Goal: Transaction & Acquisition: Purchase product/service

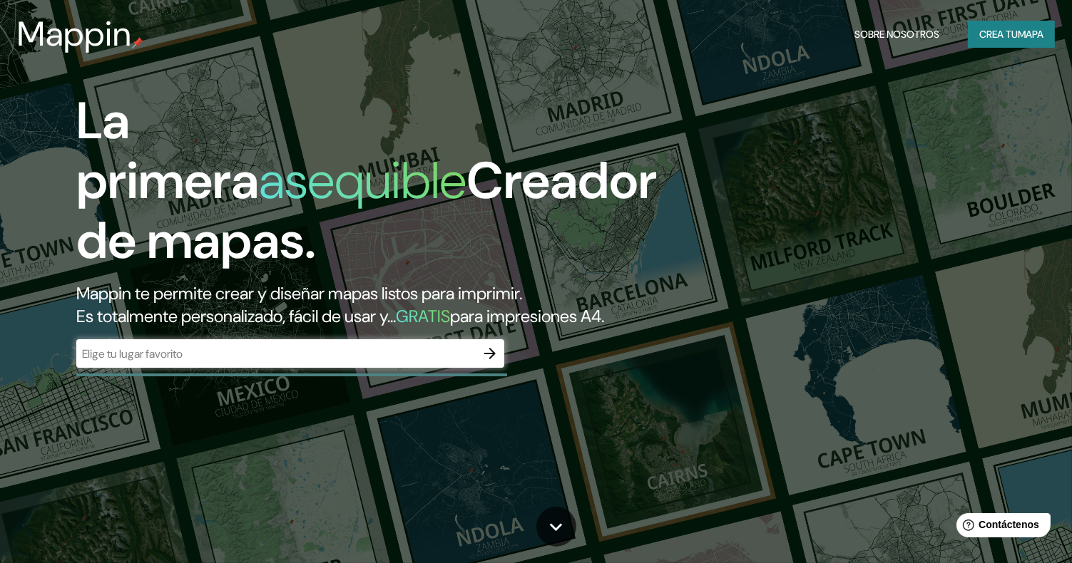
click at [256, 362] on input "text" at bounding box center [275, 354] width 399 height 16
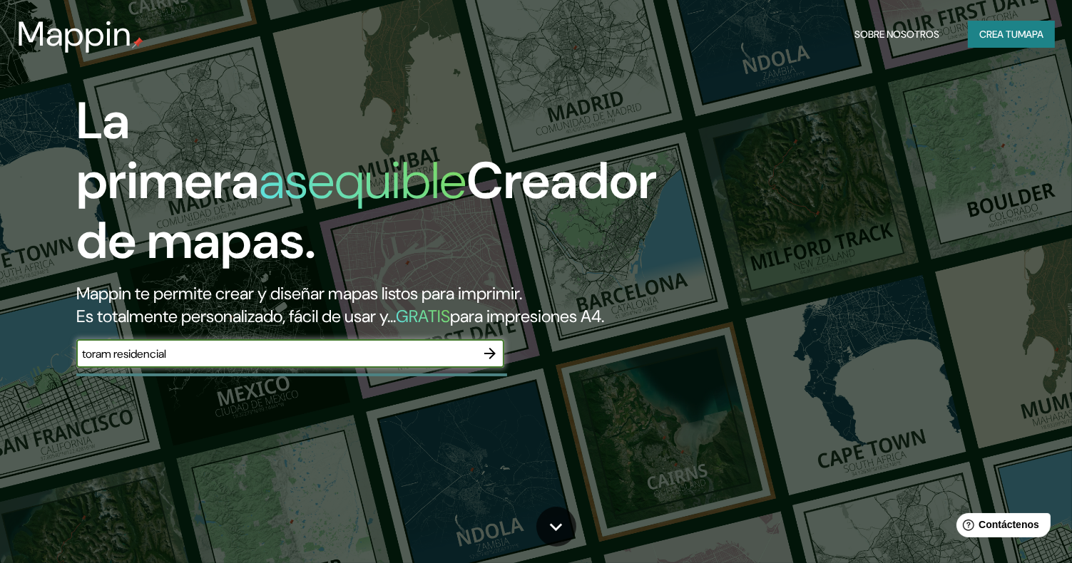
type input "toram residencial"
click at [494, 359] on icon "button" at bounding box center [489, 353] width 11 height 11
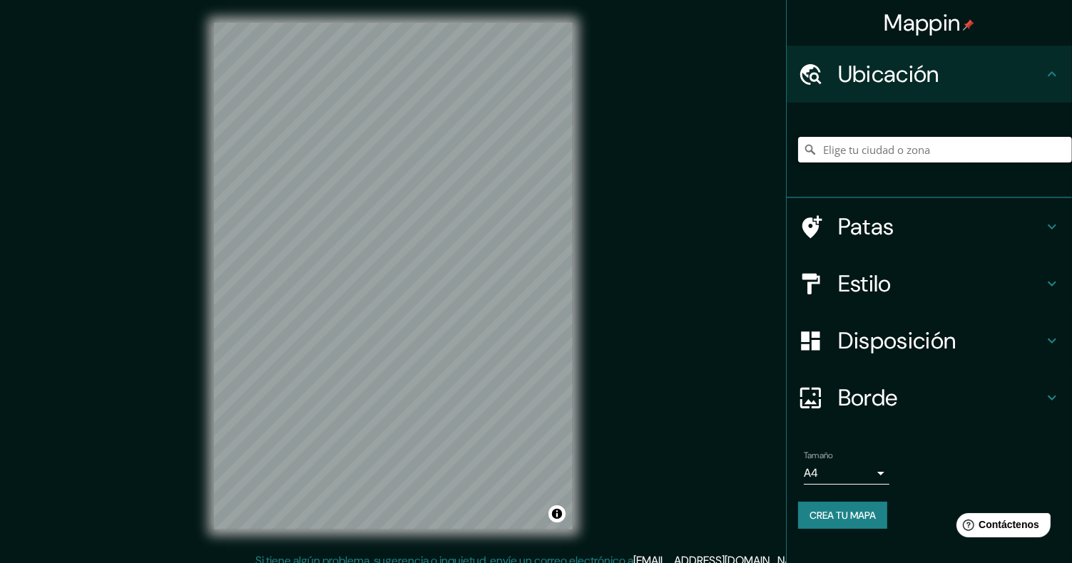
click at [918, 159] on input "Elige tu ciudad o zona" at bounding box center [935, 150] width 274 height 26
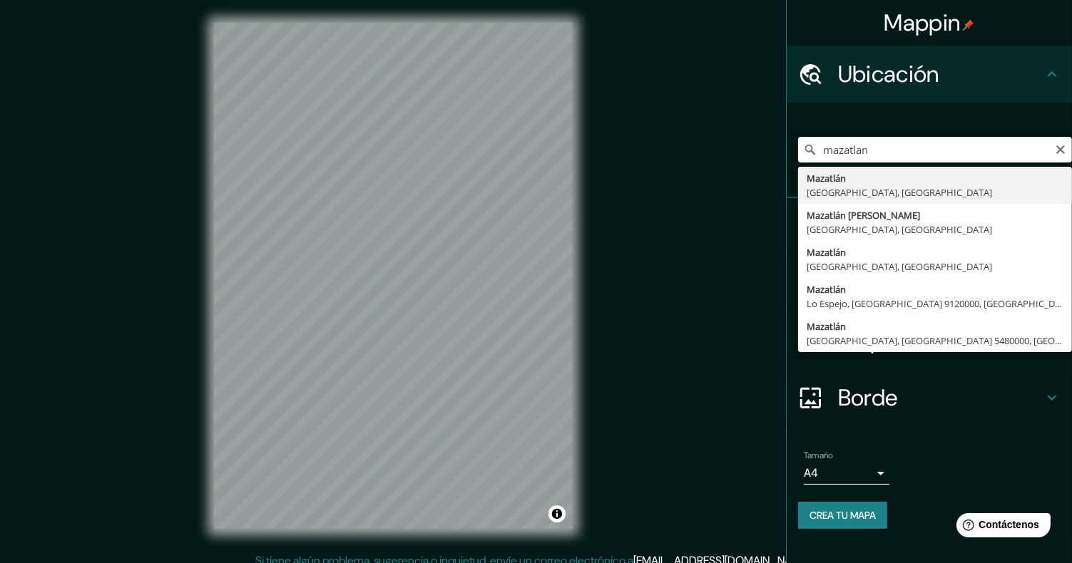
type input "[GEOGRAPHIC_DATA], [GEOGRAPHIC_DATA], [GEOGRAPHIC_DATA]"
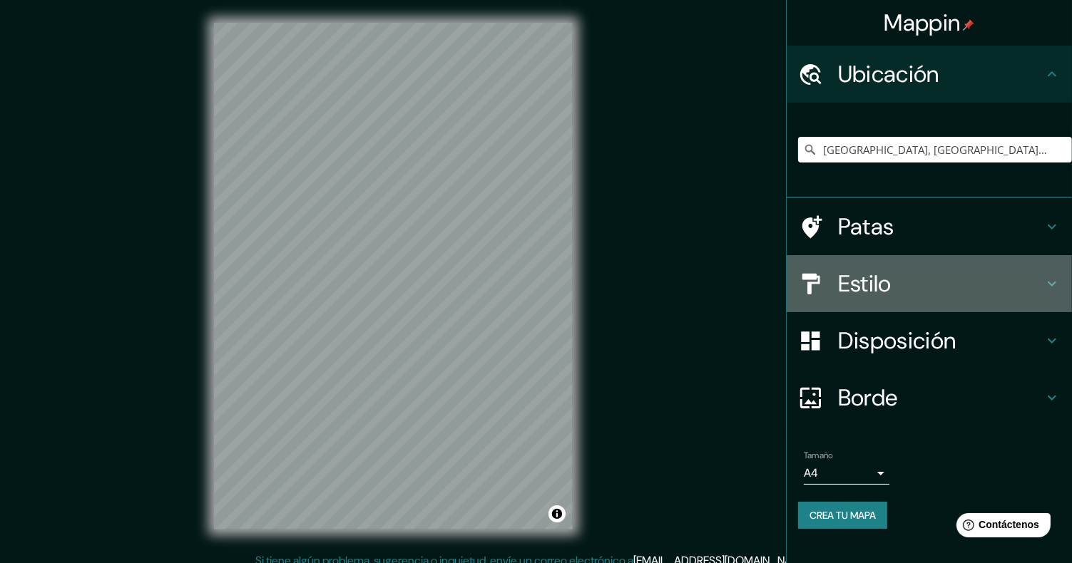
click at [869, 285] on font "Estilo" at bounding box center [864, 284] width 53 height 30
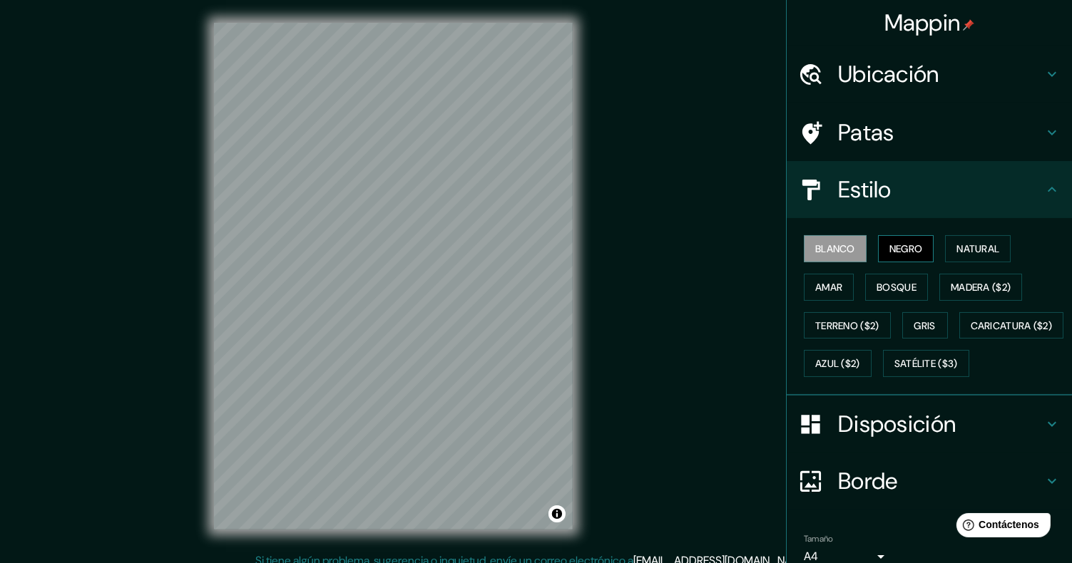
click at [889, 243] on font "Negro" at bounding box center [906, 248] width 34 height 13
click at [830, 247] on font "Blanco" at bounding box center [835, 248] width 40 height 13
click at [992, 253] on font "Natural" at bounding box center [977, 248] width 43 height 13
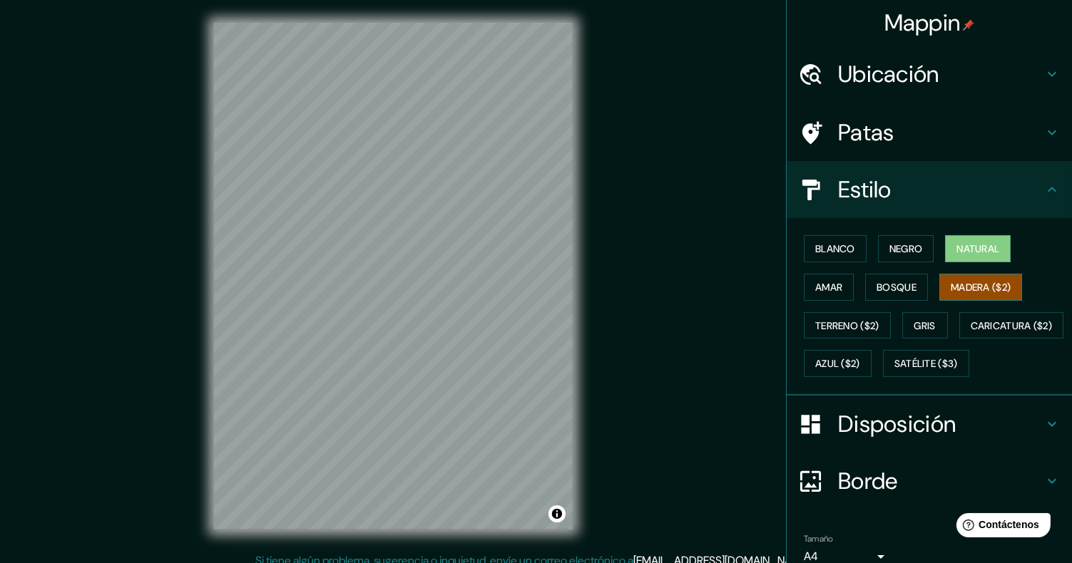
click at [972, 281] on font "Madera ($2)" at bounding box center [980, 287] width 60 height 13
click at [831, 289] on font "Amar" at bounding box center [828, 287] width 27 height 13
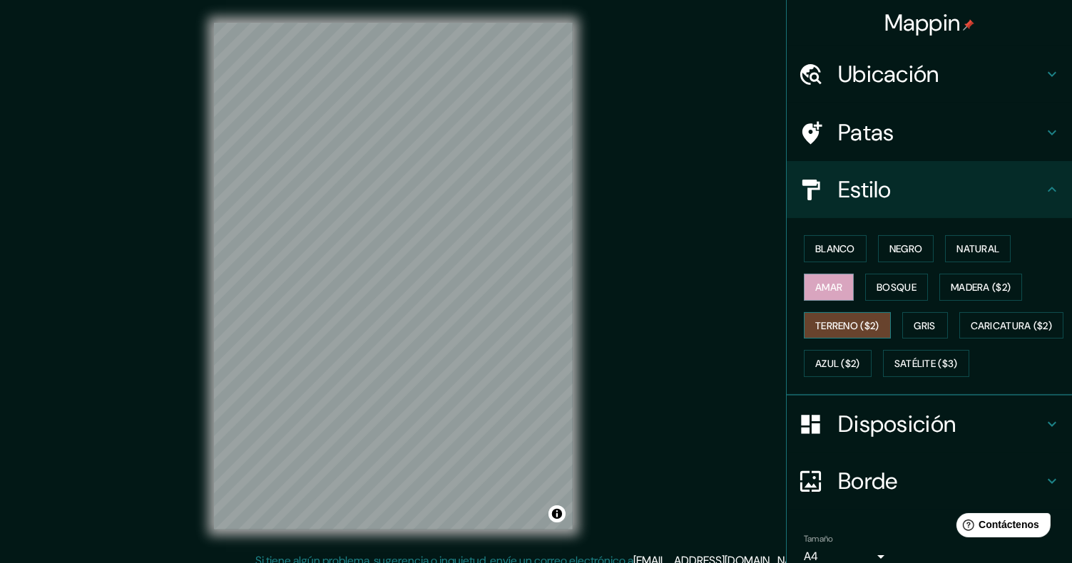
click at [839, 323] on font "Terreno ($2)" at bounding box center [847, 325] width 64 height 13
click at [970, 332] on font "Caricatura ($2)" at bounding box center [1011, 325] width 82 height 13
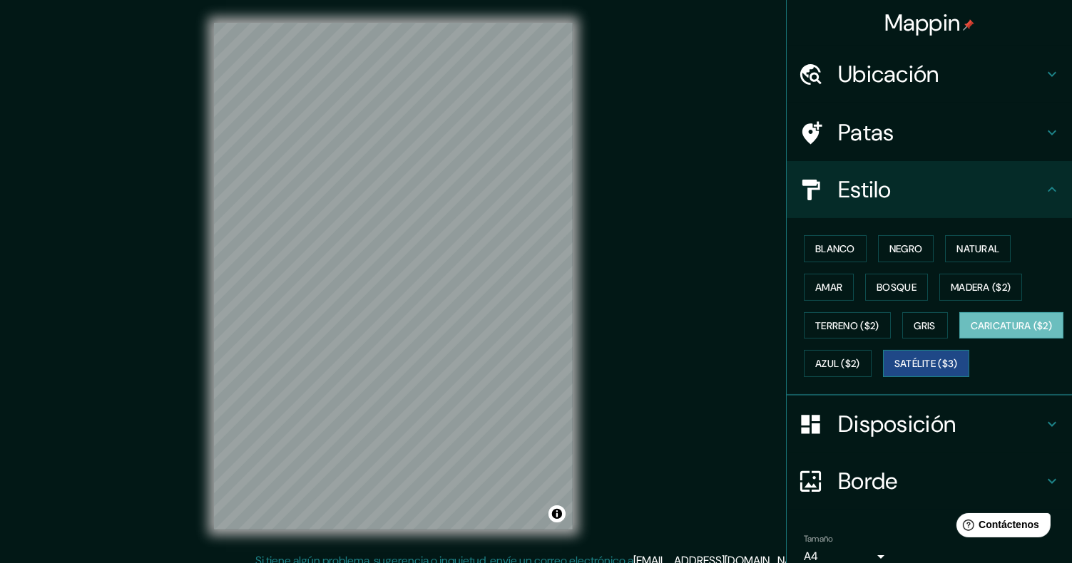
click at [894, 371] on font "Satélite ($3)" at bounding box center [925, 364] width 63 height 13
click at [860, 365] on font "Azul ($2)" at bounding box center [837, 364] width 45 height 13
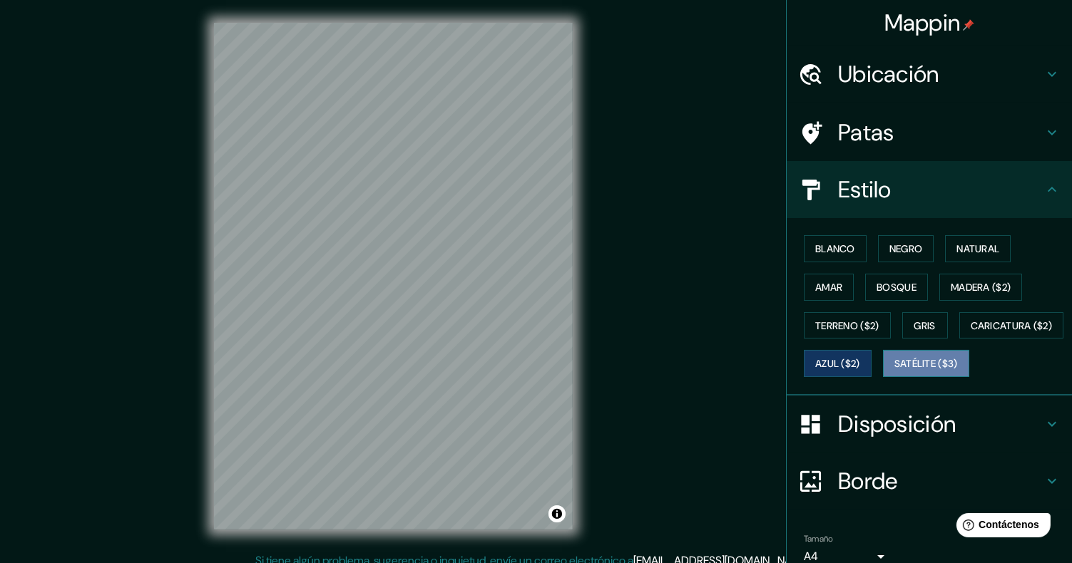
click at [894, 371] on font "Satélite ($3)" at bounding box center [925, 364] width 63 height 13
click at [902, 329] on button "Gris" at bounding box center [925, 325] width 46 height 27
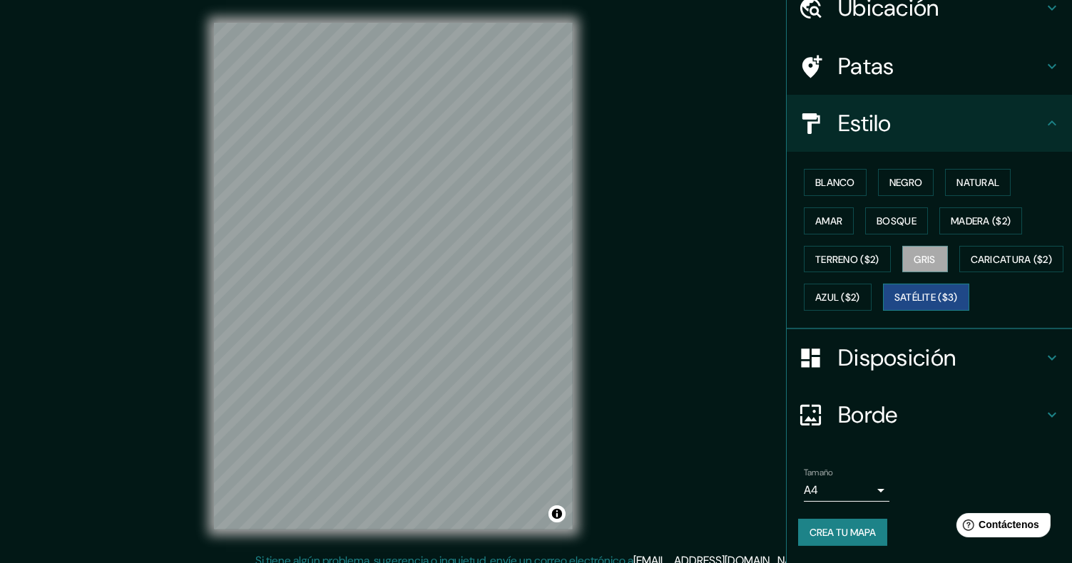
scroll to position [101, 0]
click at [881, 366] on font "Disposición" at bounding box center [897, 358] width 118 height 30
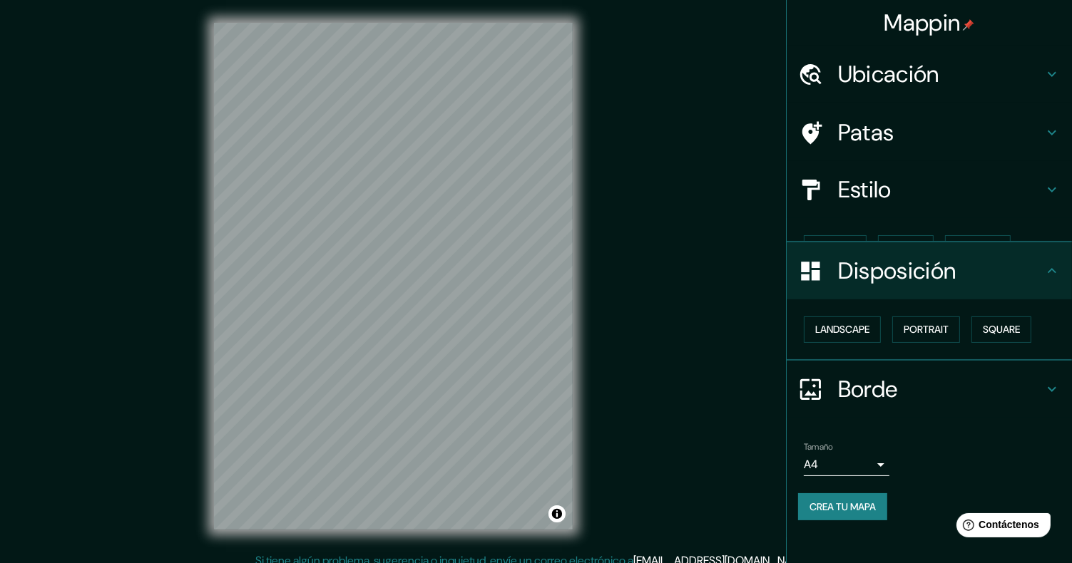
scroll to position [0, 0]
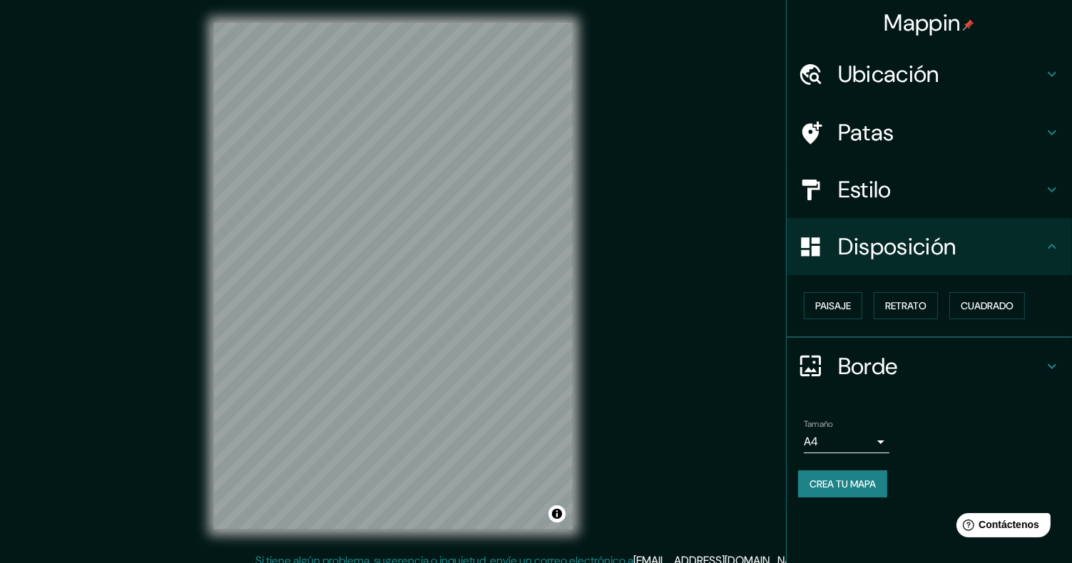
click at [924, 195] on h4 "Estilo" at bounding box center [940, 189] width 205 height 29
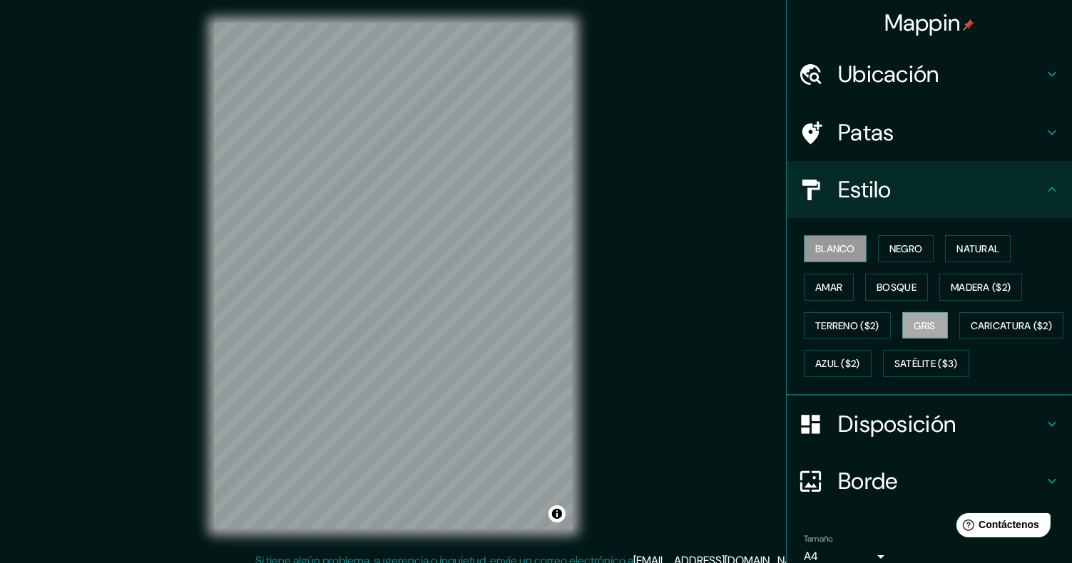
click at [839, 250] on font "Blanco" at bounding box center [835, 248] width 40 height 13
click at [918, 243] on button "Negro" at bounding box center [906, 248] width 56 height 27
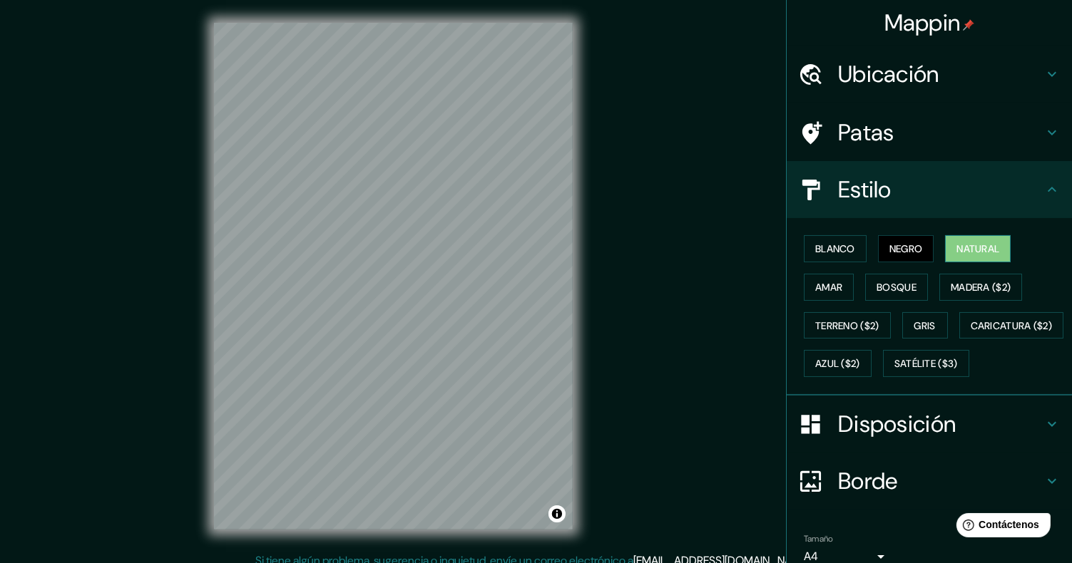
click at [987, 247] on font "Natural" at bounding box center [977, 248] width 43 height 13
drag, startPoint x: 976, startPoint y: 273, endPoint x: 954, endPoint y: 274, distance: 22.1
click at [976, 274] on button "Madera ($2)" at bounding box center [980, 287] width 83 height 27
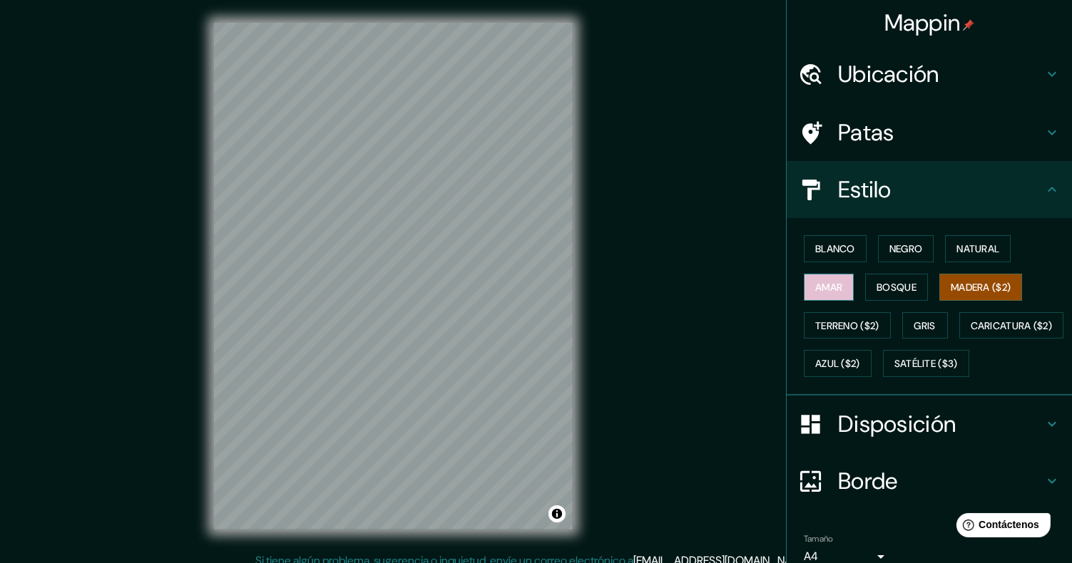
click at [827, 284] on font "Amar" at bounding box center [828, 287] width 27 height 13
click at [892, 282] on font "Bosque" at bounding box center [896, 287] width 40 height 13
click at [965, 281] on font "Madera ($2)" at bounding box center [980, 287] width 60 height 13
click at [891, 282] on font "Bosque" at bounding box center [896, 287] width 40 height 13
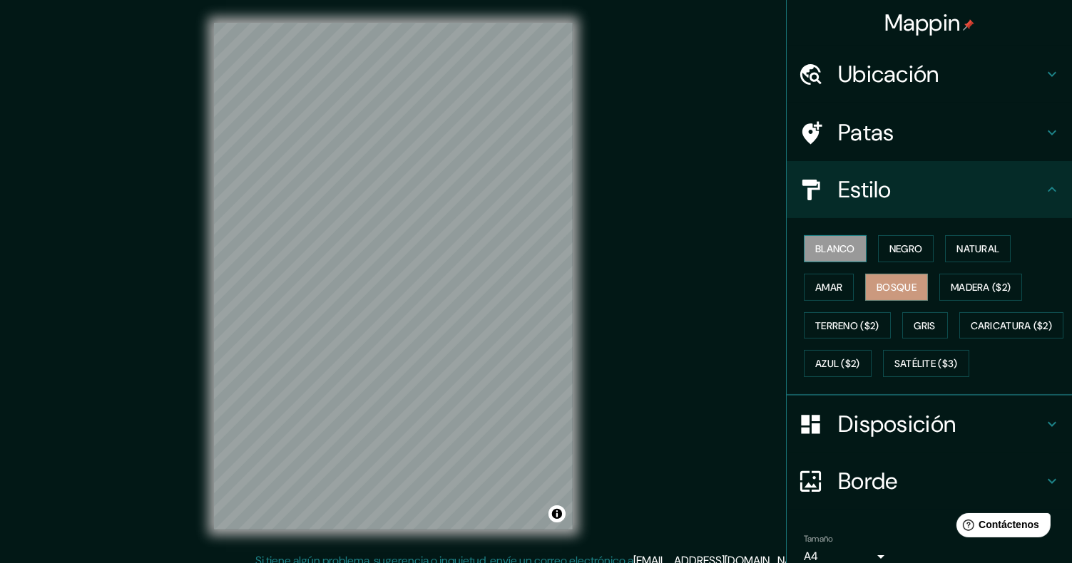
click at [823, 242] on font "Blanco" at bounding box center [835, 248] width 40 height 13
click at [878, 242] on button "Negro" at bounding box center [906, 248] width 56 height 27
click at [914, 242] on font "Negro" at bounding box center [906, 248] width 34 height 13
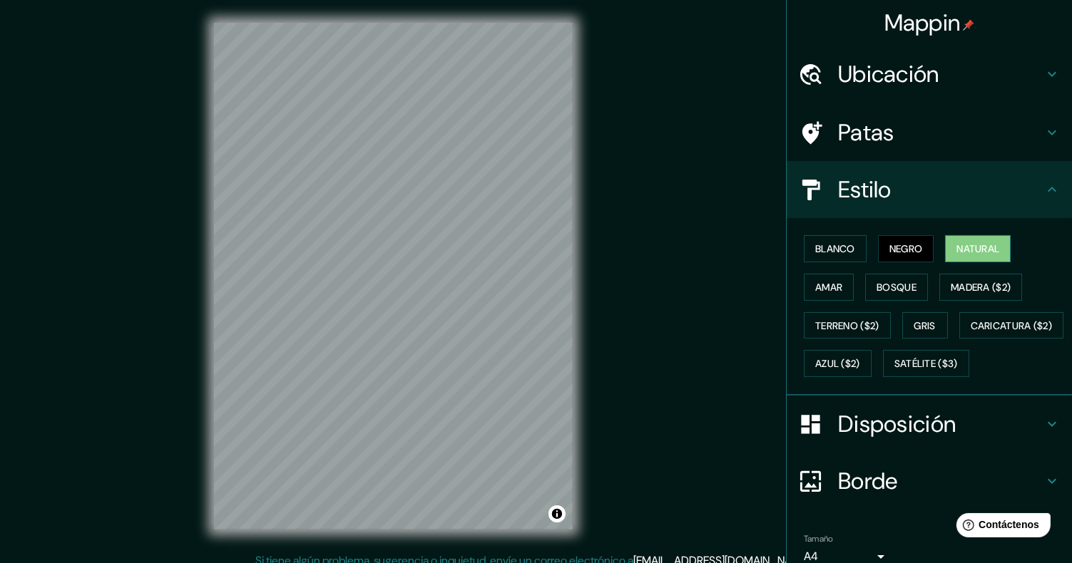
click at [961, 243] on font "Natural" at bounding box center [977, 248] width 43 height 13
click at [826, 284] on font "Amar" at bounding box center [828, 287] width 27 height 13
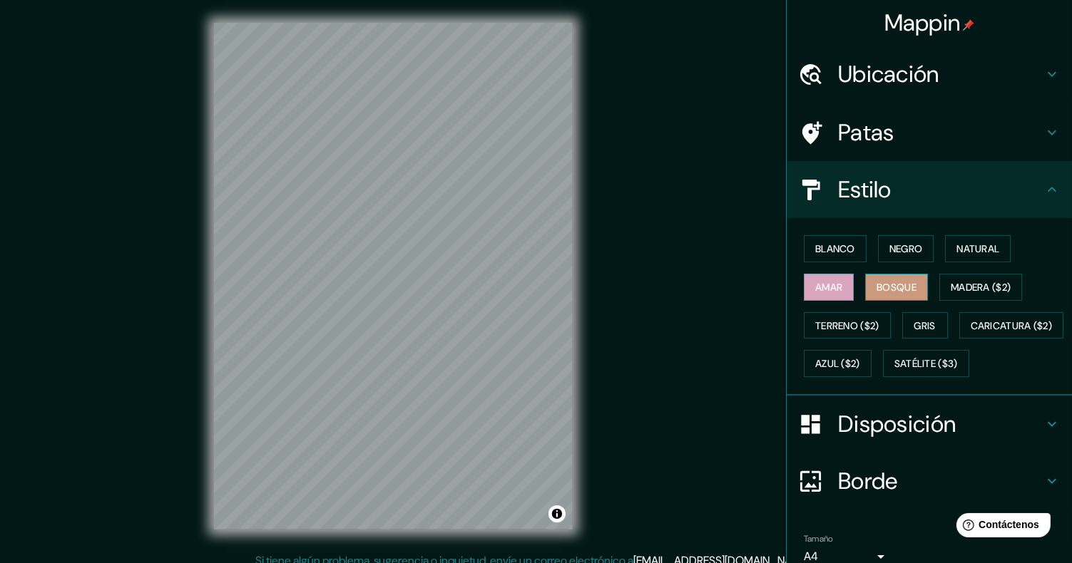
click at [885, 283] on font "Bosque" at bounding box center [896, 287] width 40 height 13
click at [997, 287] on font "Madera ($2)" at bounding box center [980, 287] width 60 height 13
click at [830, 307] on div "Blanco Negro Natural Amar Bosque Madera ($2) Terreno ($2) Gris Caricatura ($2) …" at bounding box center [935, 306] width 274 height 153
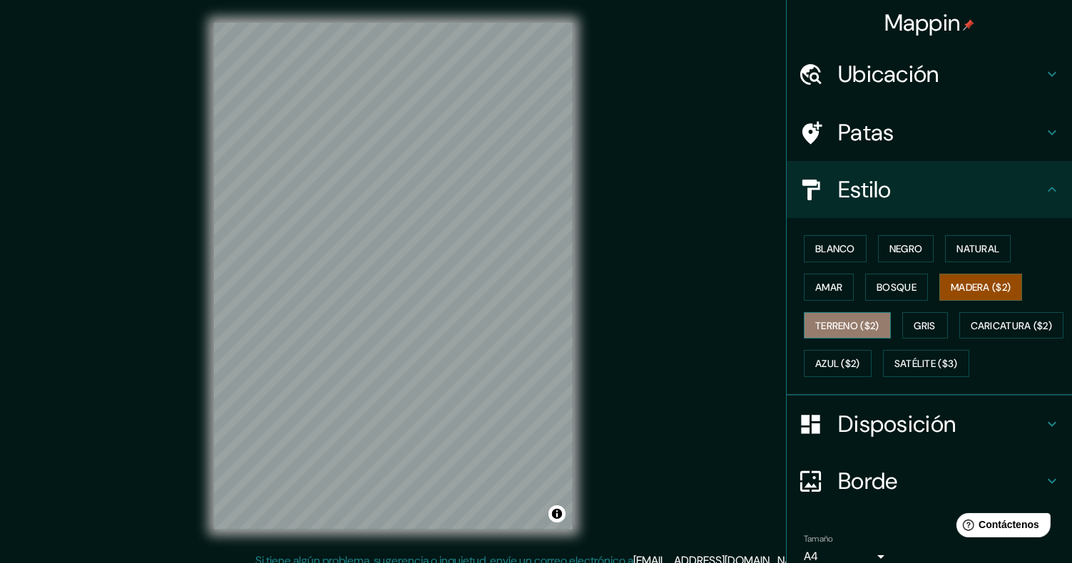
click at [848, 313] on button "Terreno ($2)" at bounding box center [847, 325] width 87 height 27
click at [953, 322] on div "Blanco Negro Natural Amar Bosque Madera ($2) Terreno ($2) Gris Caricatura ($2) …" at bounding box center [935, 306] width 274 height 153
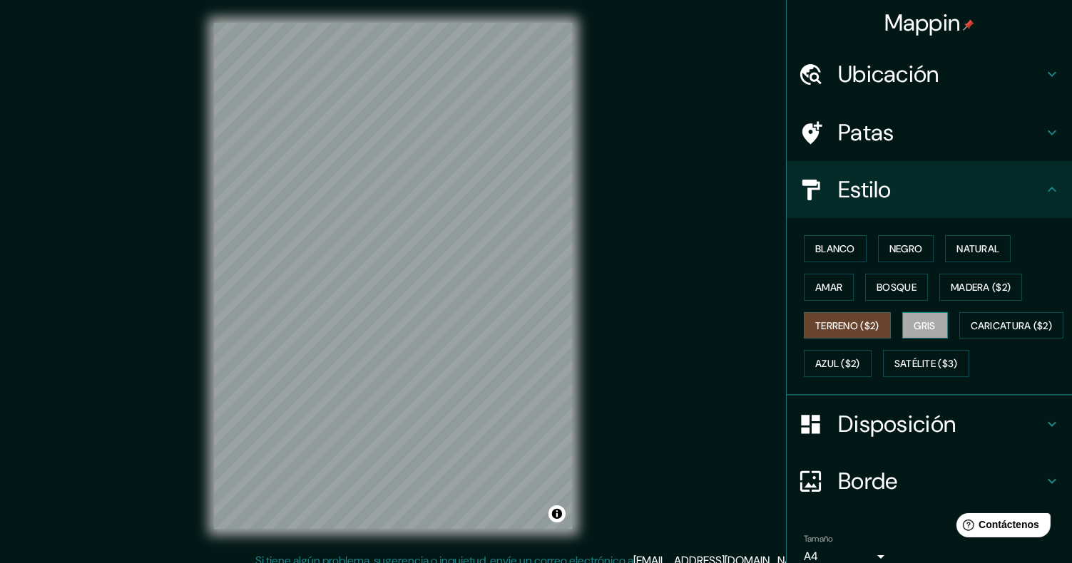
click at [925, 324] on font "Gris" at bounding box center [924, 325] width 21 height 13
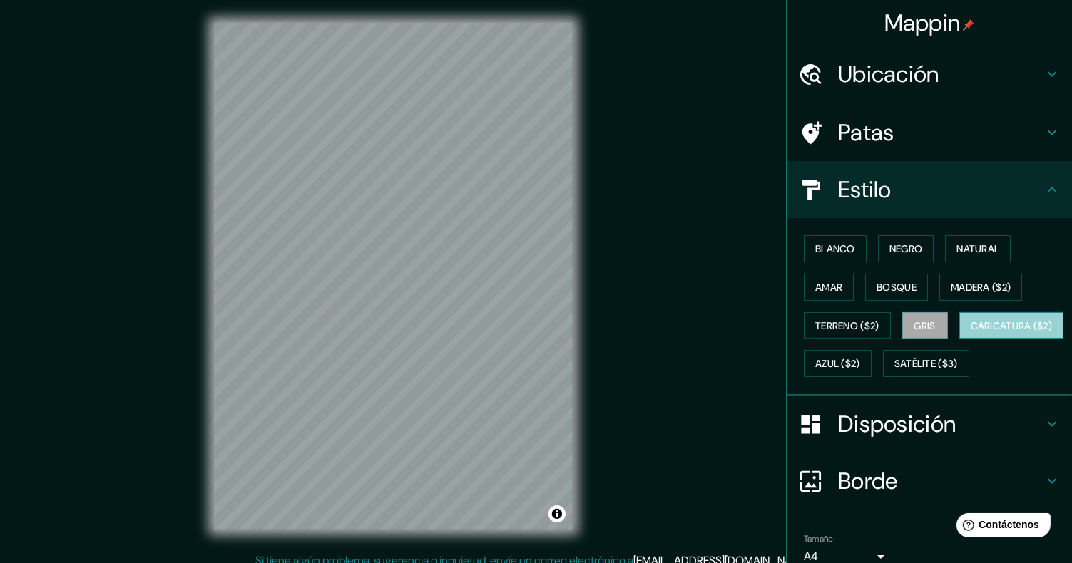
click at [970, 332] on font "Caricatura ($2)" at bounding box center [1011, 325] width 82 height 13
click at [860, 358] on font "Azul ($2)" at bounding box center [837, 364] width 45 height 13
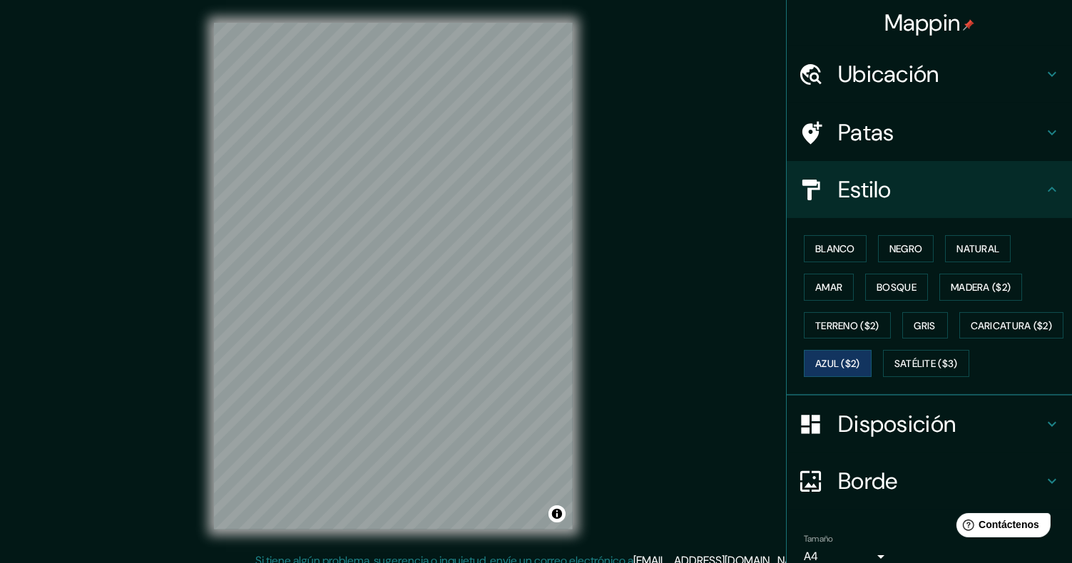
click at [861, 383] on div "Blanco Negro Natural Amar Bosque Madera ($2) Terreno ($2) Gris Caricatura ($2) …" at bounding box center [935, 306] width 274 height 153
click at [970, 332] on font "Caricatura ($2)" at bounding box center [1011, 325] width 82 height 13
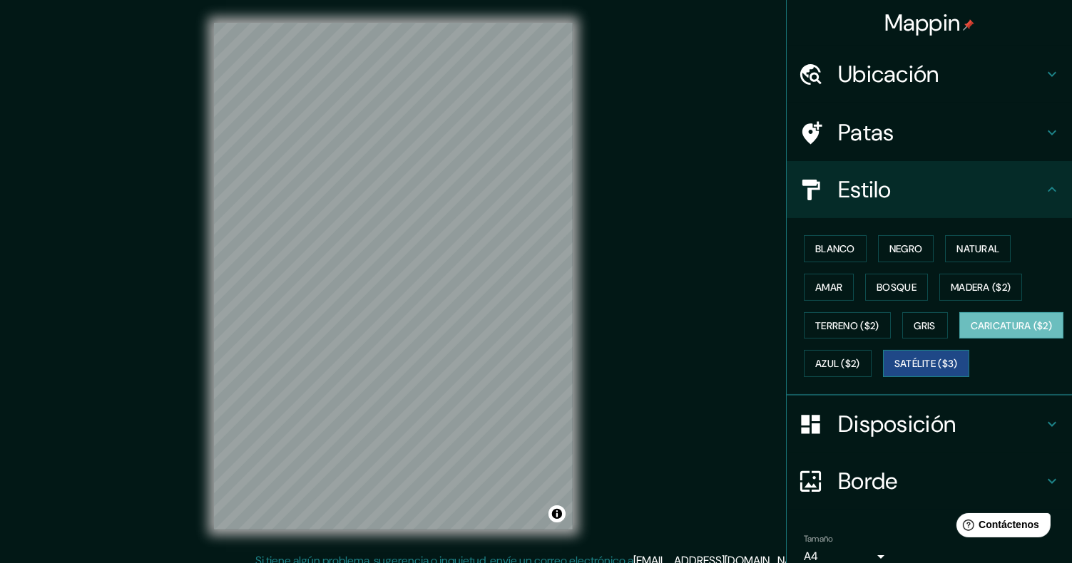
click at [894, 373] on font "Satélite ($3)" at bounding box center [925, 363] width 63 height 19
click at [970, 332] on font "Caricatura ($2)" at bounding box center [1011, 325] width 82 height 13
click at [860, 358] on font "Azul ($2)" at bounding box center [837, 364] width 45 height 13
click at [970, 332] on font "Caricatura ($2)" at bounding box center [1011, 325] width 82 height 13
click at [816, 267] on div "Blanco Negro Natural Amar Bosque Madera ($2) Terreno ($2) Gris Caricatura ($2) …" at bounding box center [935, 306] width 274 height 153
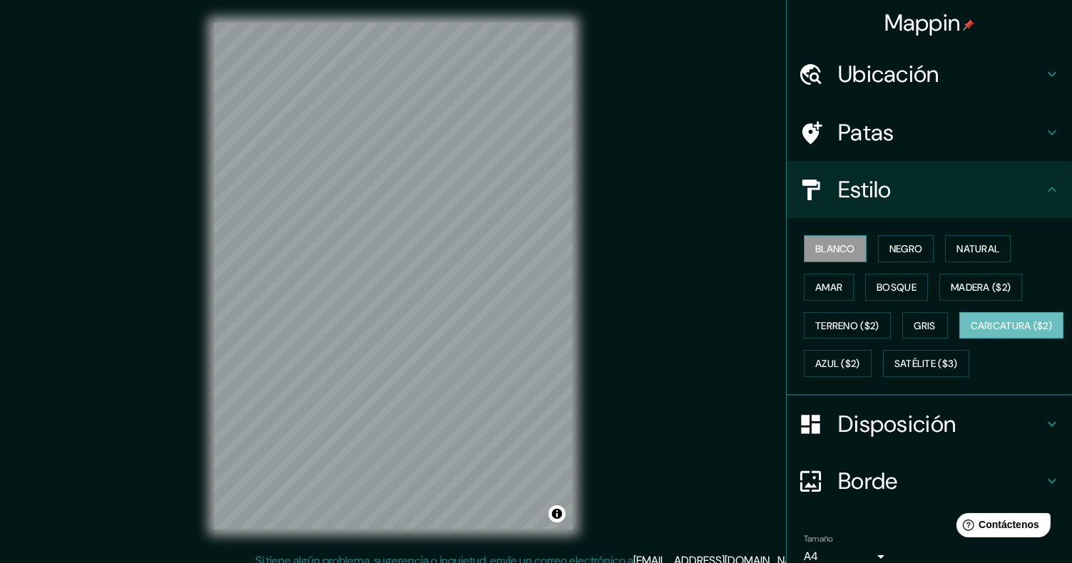
click at [823, 250] on font "Blanco" at bounding box center [835, 248] width 40 height 13
click at [905, 247] on font "Negro" at bounding box center [906, 248] width 34 height 13
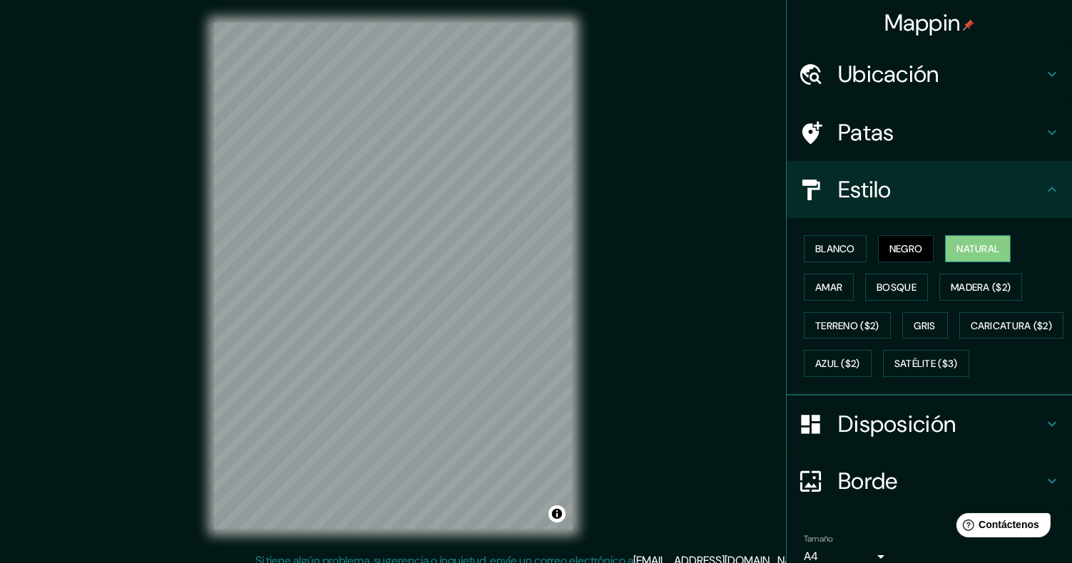
click at [980, 245] on font "Natural" at bounding box center [977, 248] width 43 height 13
drag, startPoint x: 821, startPoint y: 277, endPoint x: 866, endPoint y: 277, distance: 44.9
click at [822, 278] on font "Amar" at bounding box center [828, 287] width 27 height 19
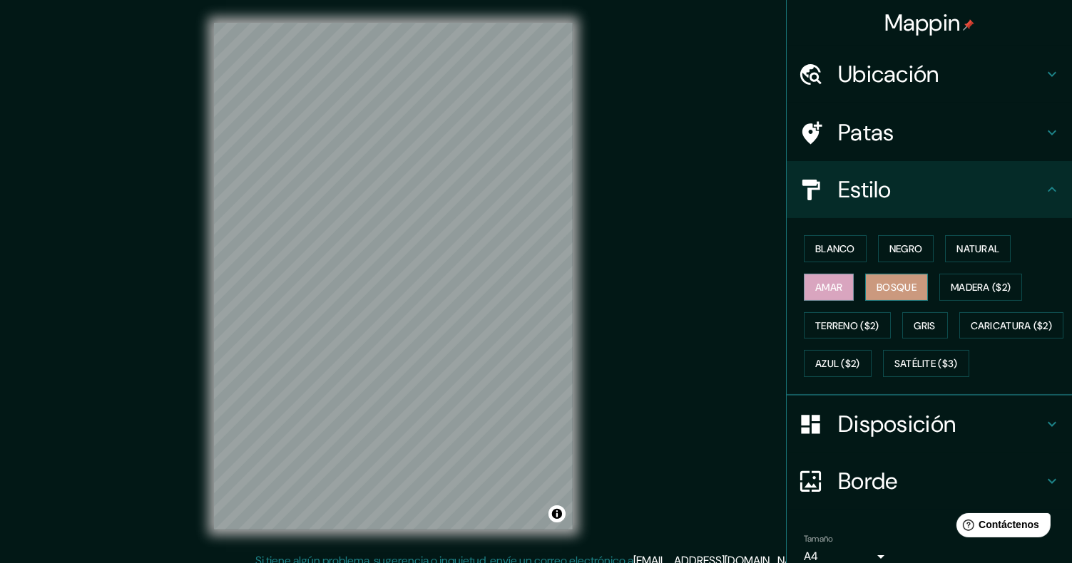
click at [893, 281] on font "Bosque" at bounding box center [896, 287] width 40 height 13
click at [992, 279] on font "Madera ($2)" at bounding box center [980, 287] width 60 height 19
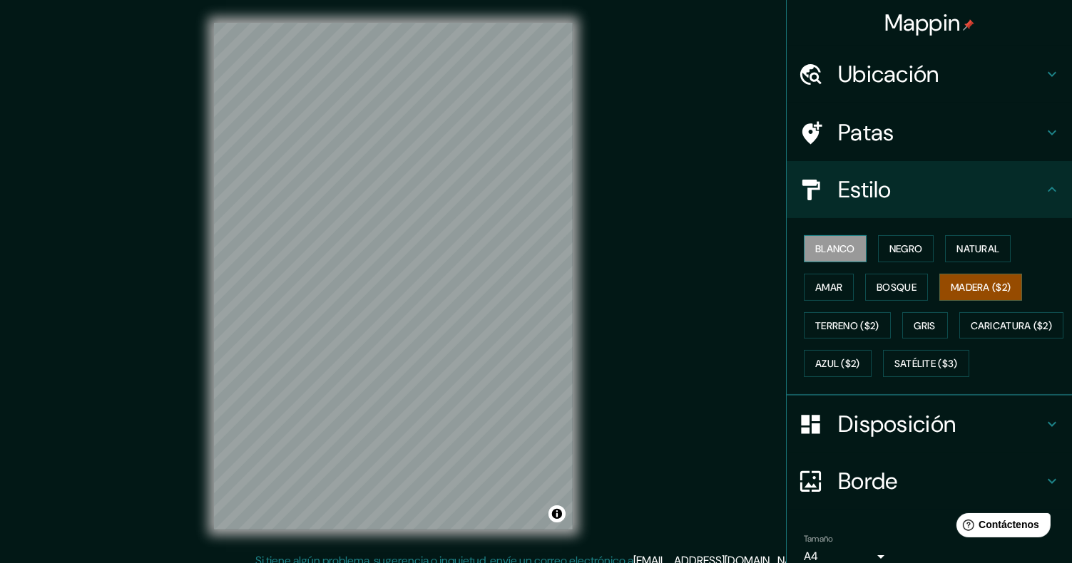
click at [815, 245] on font "Blanco" at bounding box center [835, 248] width 40 height 13
click at [948, 266] on div "Blanco Negro Natural Amar Bosque Madera ($2) Terreno ($2) Gris Caricatura ($2) …" at bounding box center [935, 306] width 274 height 153
click at [950, 282] on font "Madera ($2)" at bounding box center [980, 287] width 60 height 13
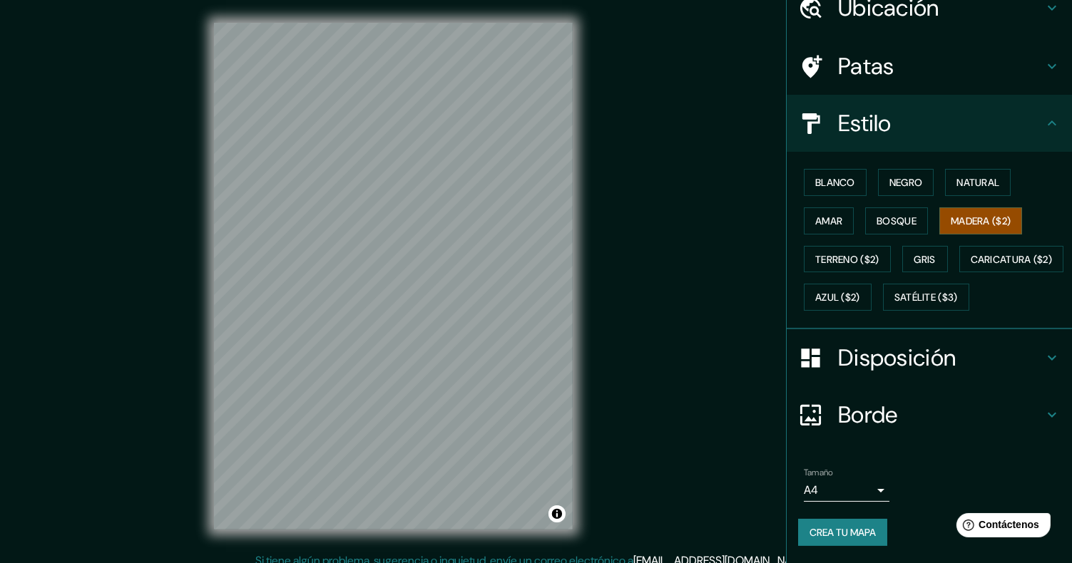
scroll to position [101, 0]
click at [910, 341] on div "Disposición" at bounding box center [928, 357] width 285 height 57
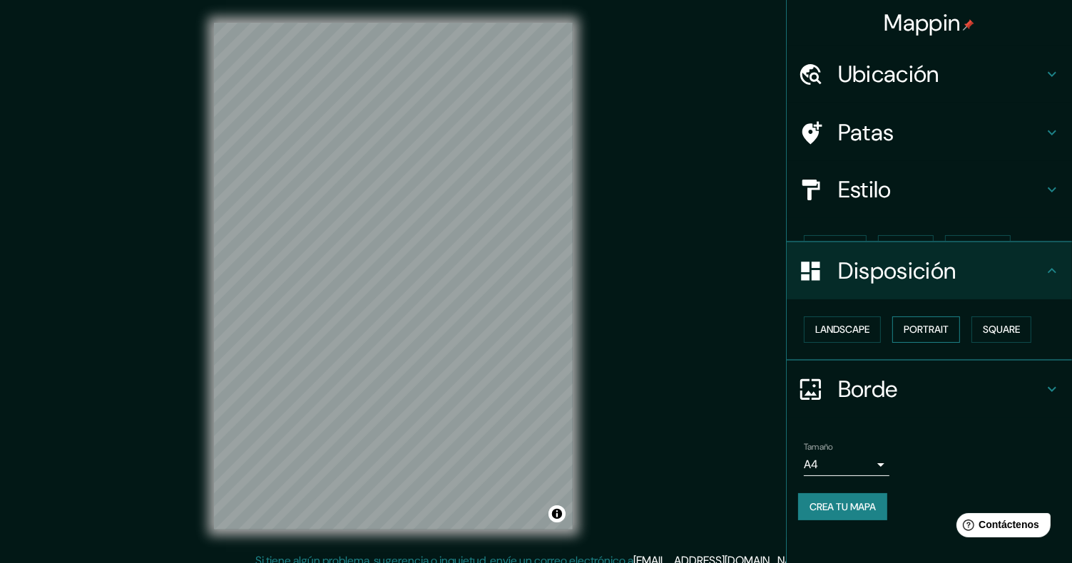
scroll to position [0, 0]
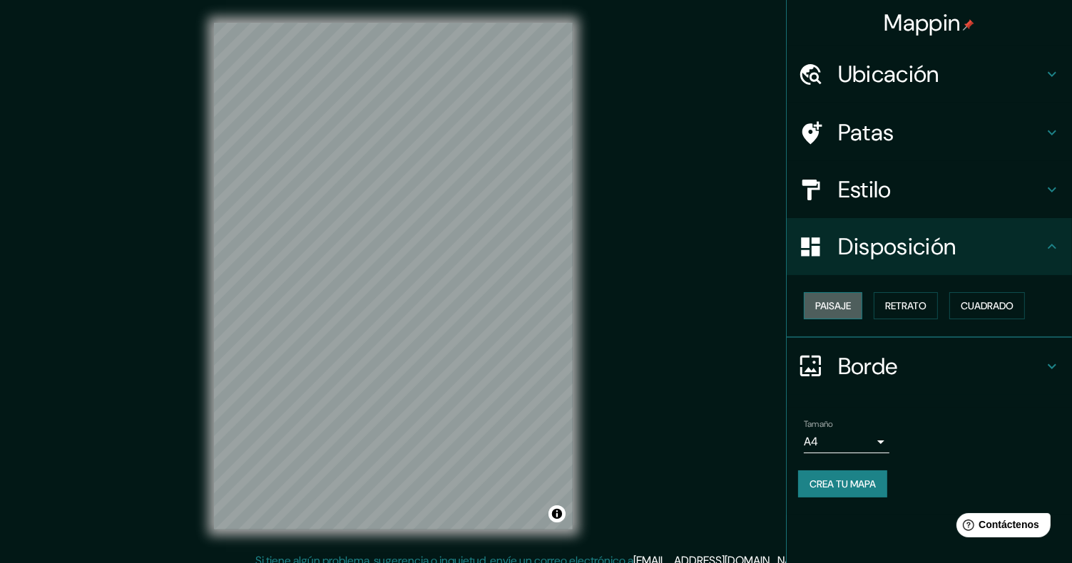
click at [827, 306] on font "Paisaje" at bounding box center [833, 305] width 36 height 13
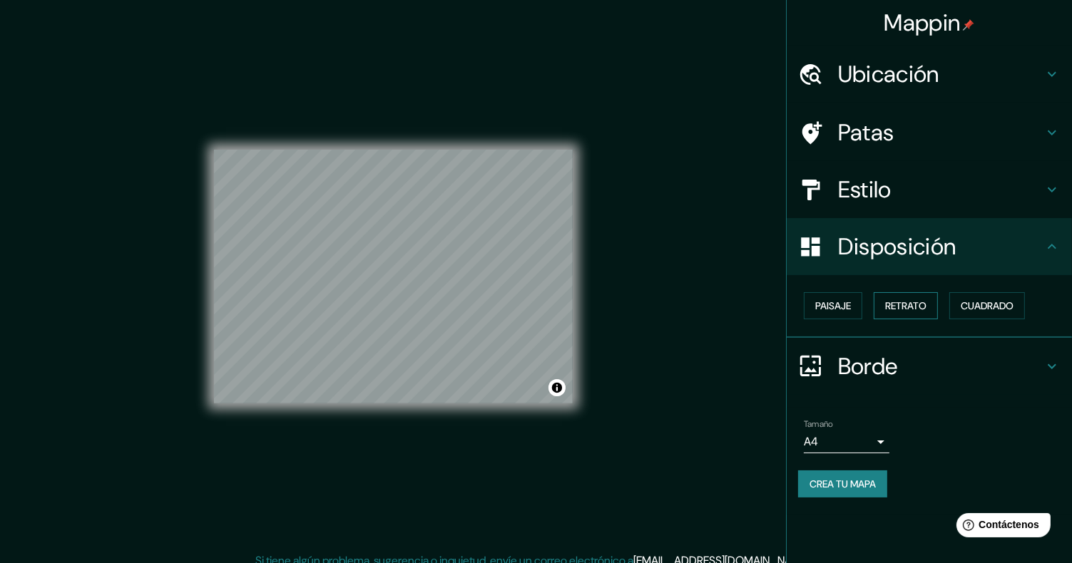
click at [914, 303] on font "Retrato" at bounding box center [905, 305] width 41 height 13
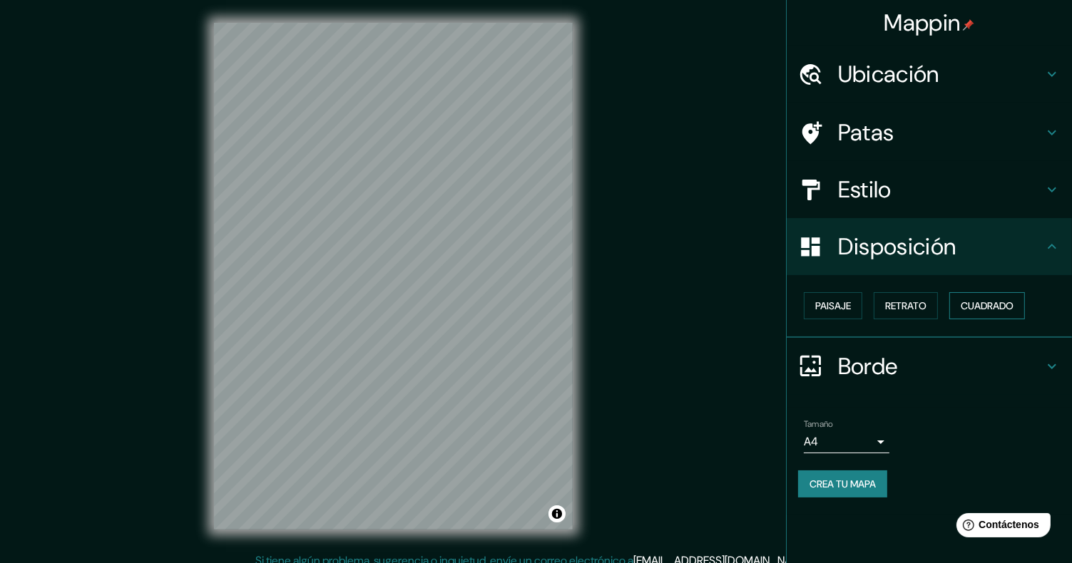
click at [992, 302] on font "Cuadrado" at bounding box center [986, 305] width 53 height 13
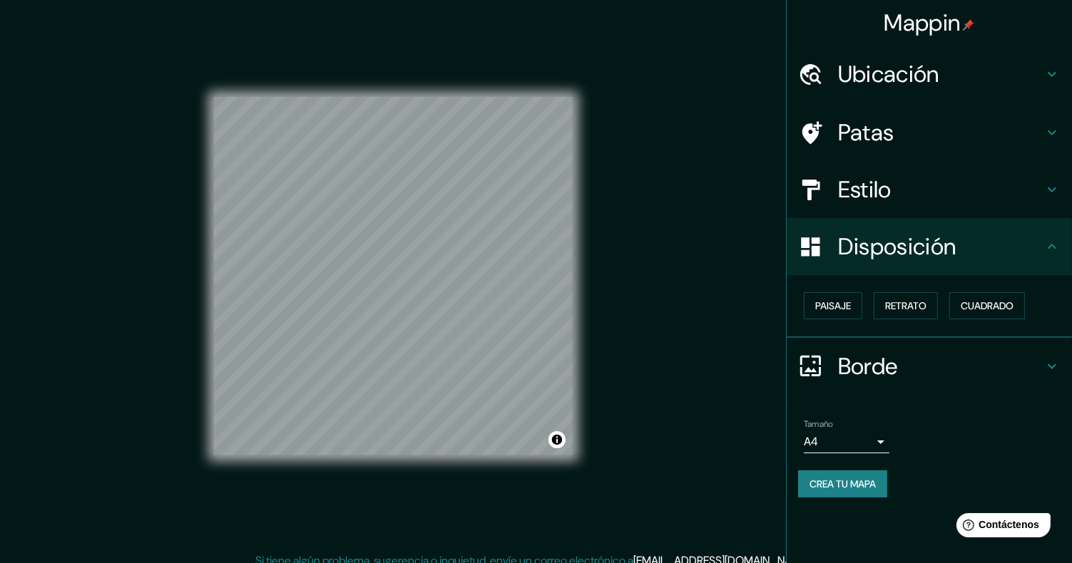
click at [830, 363] on div at bounding box center [818, 366] width 40 height 25
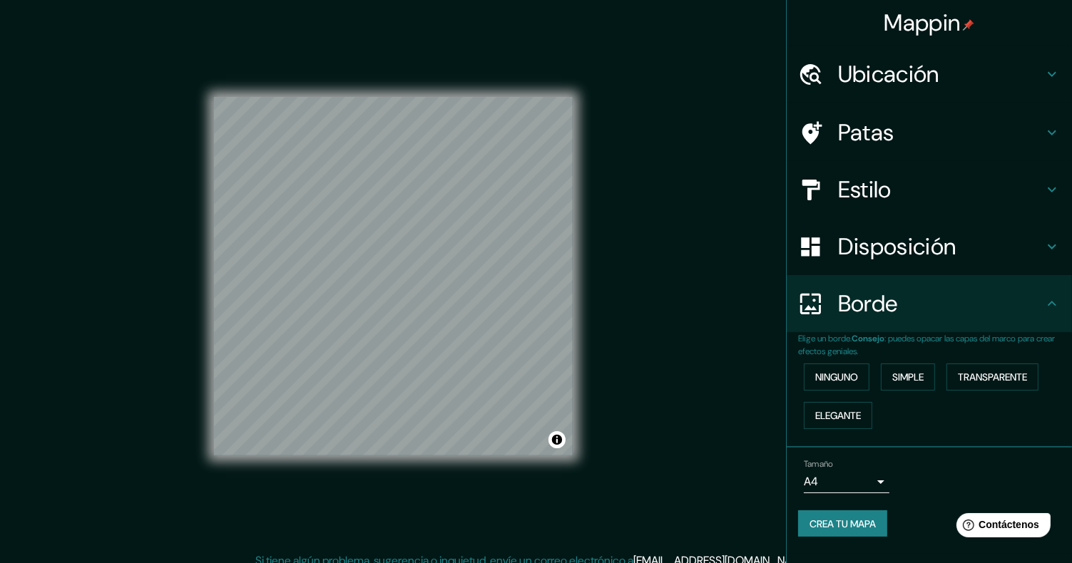
click at [836, 394] on div "Ninguno Simple Transparente Elegante" at bounding box center [935, 396] width 274 height 77
click at [858, 377] on font "Ninguno" at bounding box center [836, 377] width 43 height 13
drag, startPoint x: 915, startPoint y: 374, endPoint x: 968, endPoint y: 365, distance: 53.6
click at [915, 374] on font "Simple" at bounding box center [907, 377] width 31 height 13
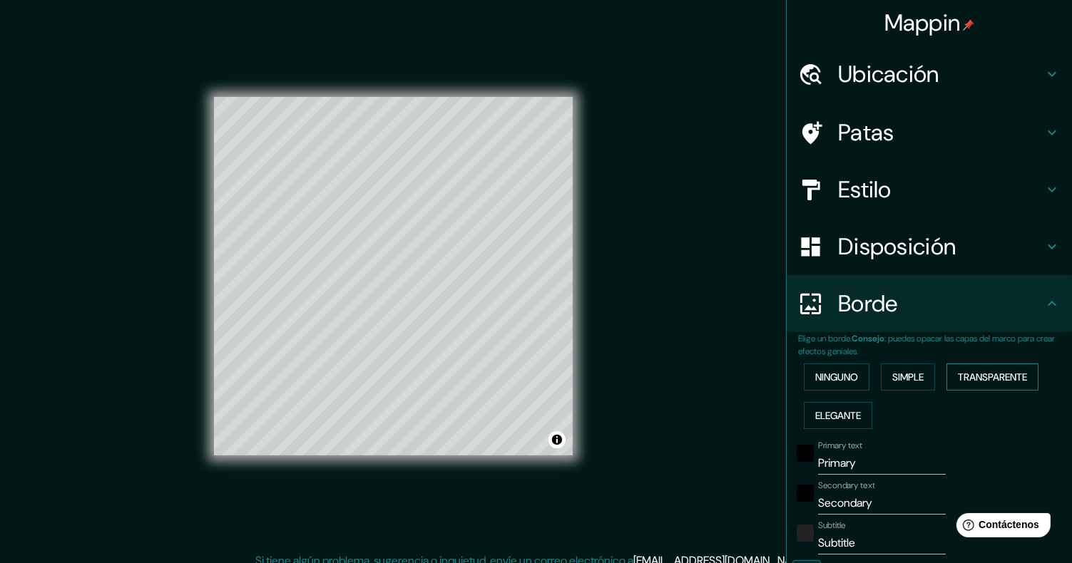
click at [981, 366] on button "Transparente" at bounding box center [992, 377] width 92 height 27
click at [834, 398] on div "Ninguno Simple Transparente Elegante" at bounding box center [935, 396] width 274 height 77
click at [825, 409] on font "Elegante" at bounding box center [838, 415] width 46 height 13
